Goal: Task Accomplishment & Management: Use online tool/utility

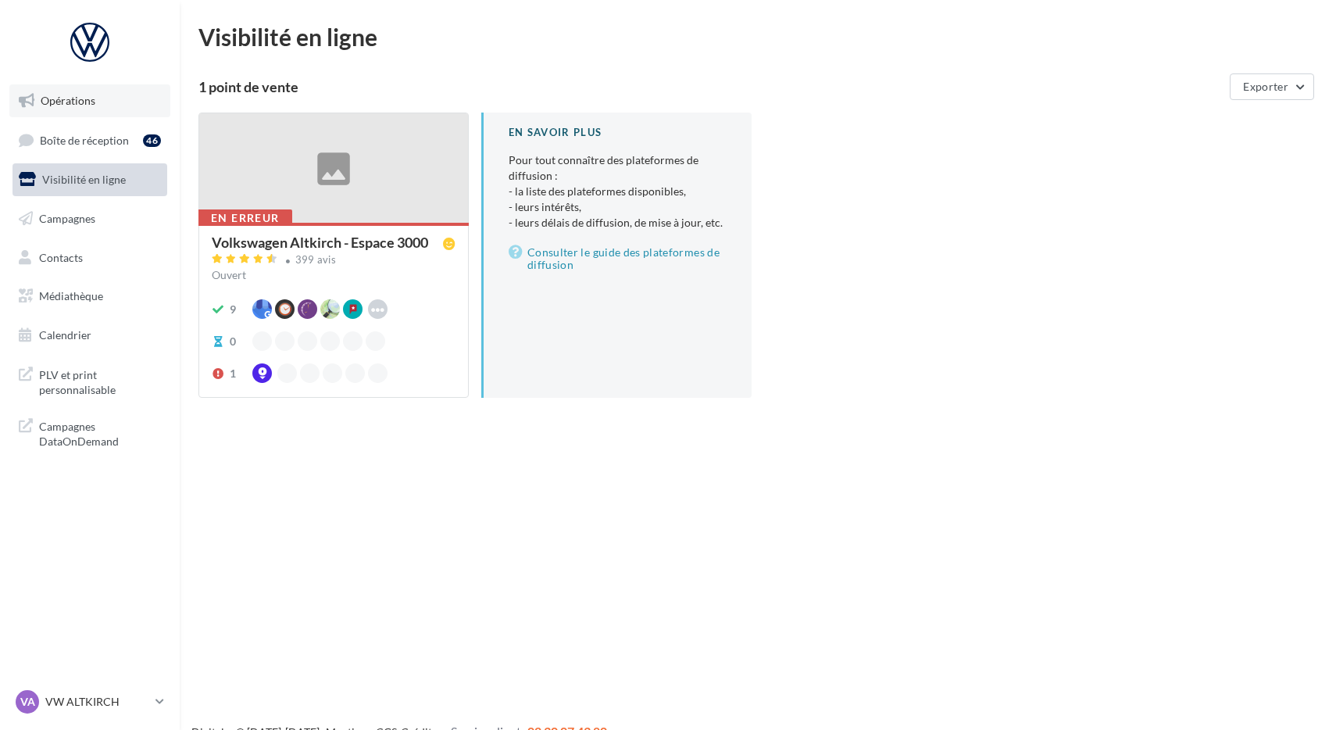
click at [138, 115] on link "Opérations" at bounding box center [89, 100] width 161 height 33
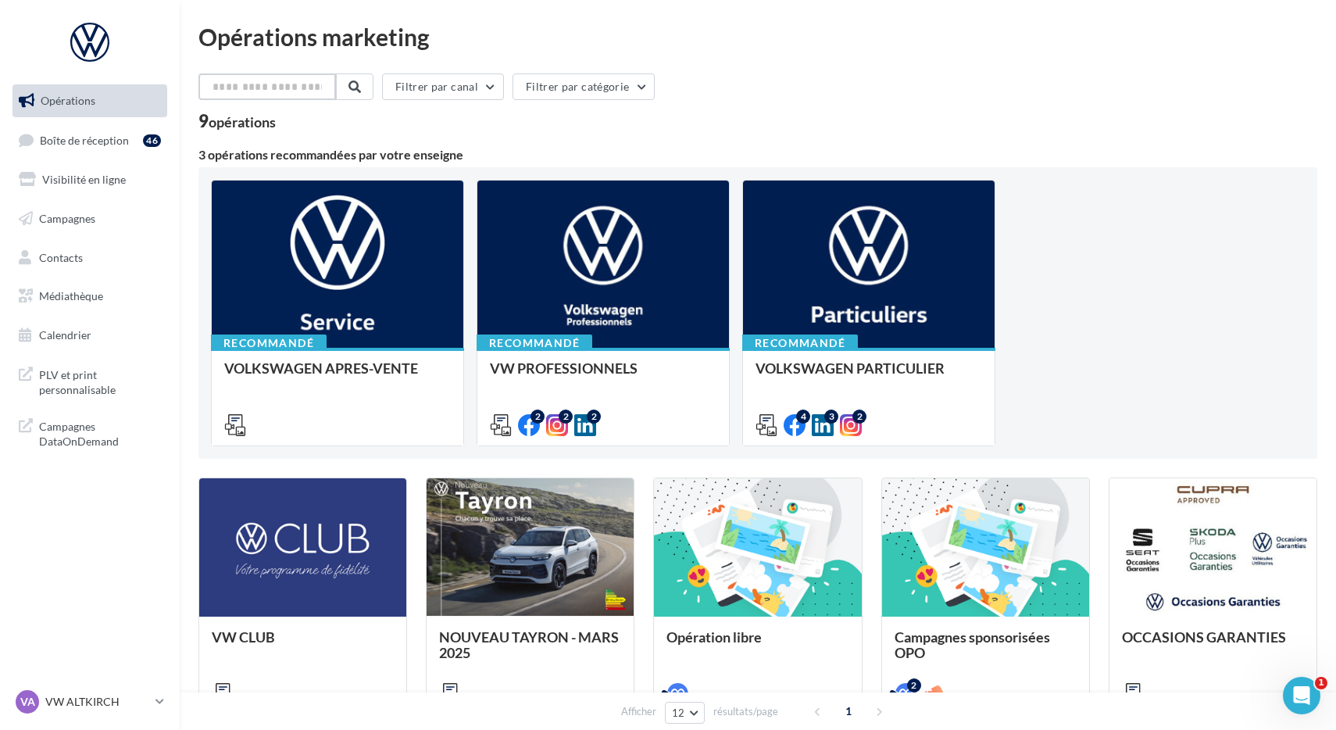
click at [273, 82] on input "text" at bounding box center [267, 86] width 138 height 27
type input "***"
